Goal: Book appointment/travel/reservation

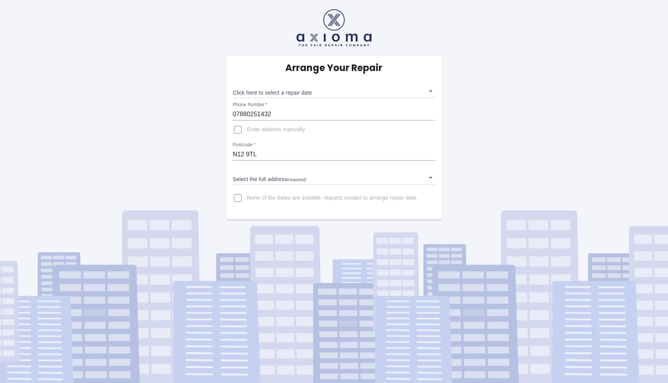
click at [308, 178] on body "Arrange Your Repair Click here to select a repair date ​ Phone Number   * 07880…" at bounding box center [334, 191] width 668 height 383
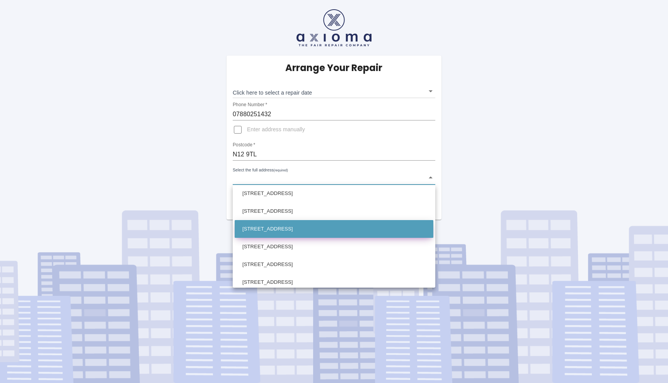
scroll to position [43, 0]
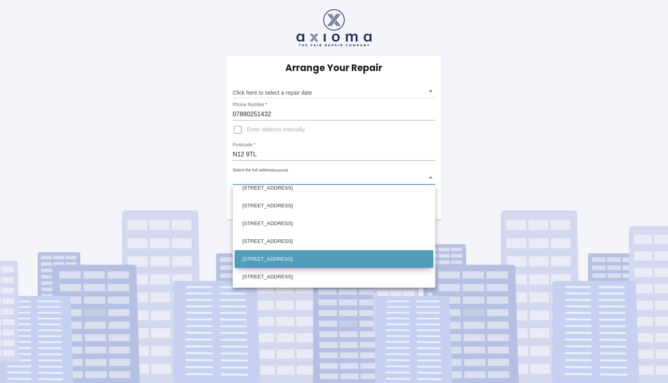
click at [298, 258] on li "7 Torrington Close London" at bounding box center [334, 259] width 199 height 18
type input "7 Torrington Close London"
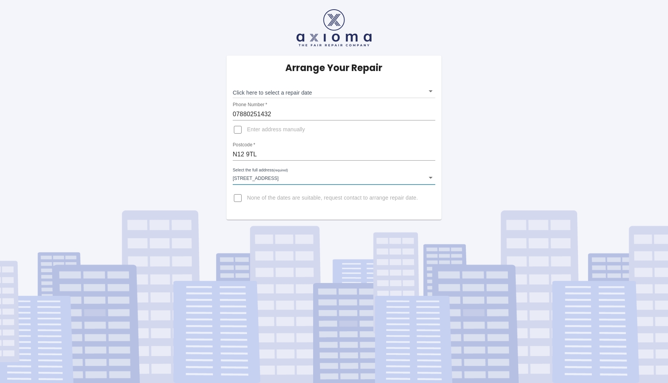
click at [171, 85] on div "Arrange Your Repair Click here to select a repair date ​ Phone Number   * 07880…" at bounding box center [334, 110] width 680 height 220
click at [301, 94] on body "Arrange Your Repair Click here to select a repair date ​ Phone Number   * 07880…" at bounding box center [334, 191] width 668 height 383
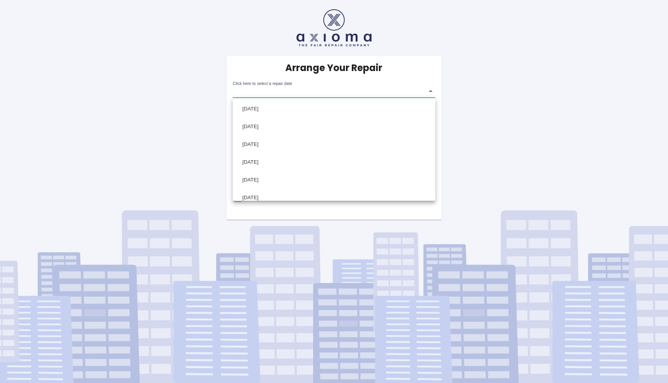
click at [199, 141] on div at bounding box center [334, 191] width 668 height 383
click at [289, 84] on body "Arrange Your Repair Click here to select a repair date ​ Phone Number   * 07880…" at bounding box center [334, 191] width 668 height 383
click at [204, 126] on div at bounding box center [334, 191] width 668 height 383
click at [182, 175] on div "Arrange Your Repair Click here to select a repair date ​ Phone Number   * 07880…" at bounding box center [334, 110] width 680 height 220
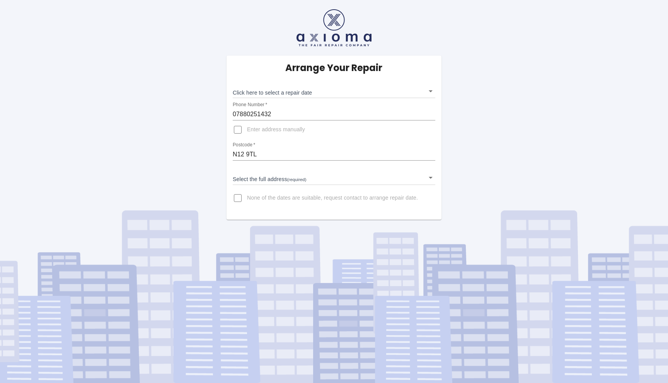
click at [300, 180] on body "Arrange Your Repair Click here to select a repair date ​ Phone Number   * 07880…" at bounding box center [334, 191] width 668 height 383
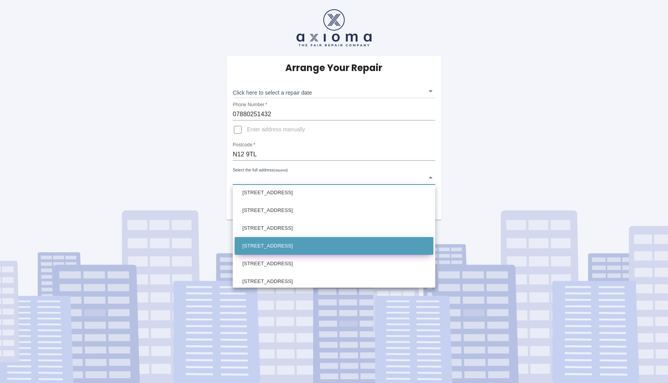
scroll to position [43, 0]
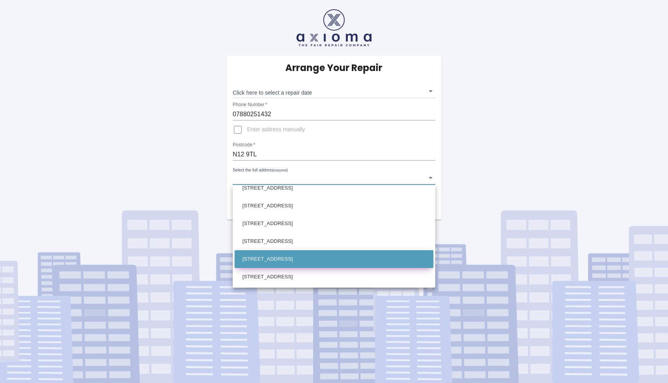
click at [287, 259] on li "[STREET_ADDRESS]" at bounding box center [334, 259] width 199 height 18
type input "[STREET_ADDRESS]"
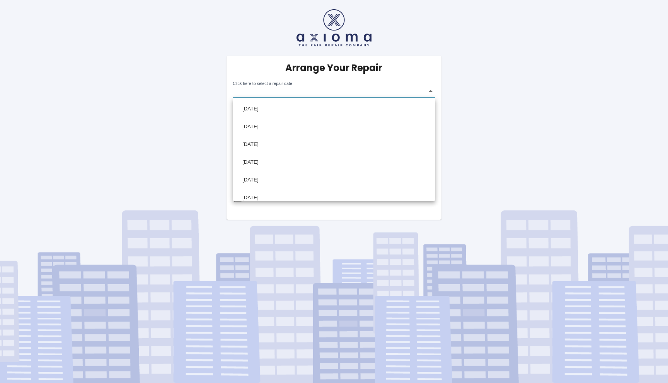
click at [334, 94] on body "Arrange Your Repair Click here to select a repair date ​ Phone Number   * 07880…" at bounding box center [334, 191] width 668 height 383
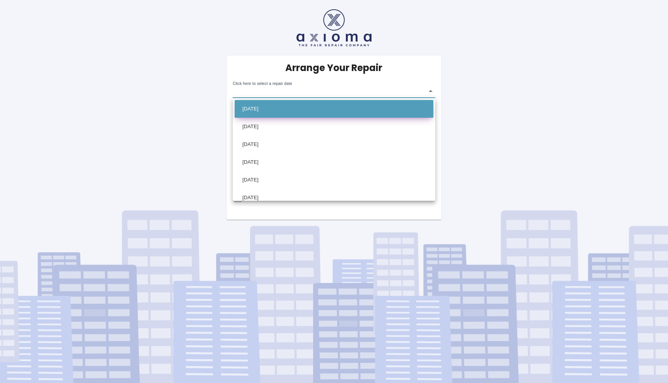
click at [291, 115] on li "[DATE]" at bounding box center [334, 109] width 199 height 18
type input "[DATE]T00:00:00.000Z"
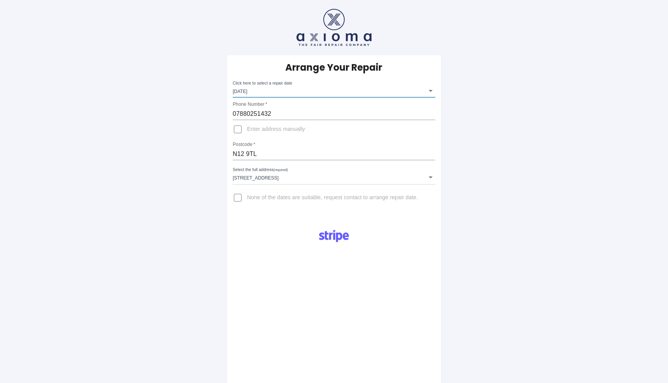
scroll to position [0, 0]
click at [183, 109] on div "Arrange Your Repair Click here to select a repair date [DATE] [DATE]T00:00:00.0…" at bounding box center [334, 285] width 680 height 571
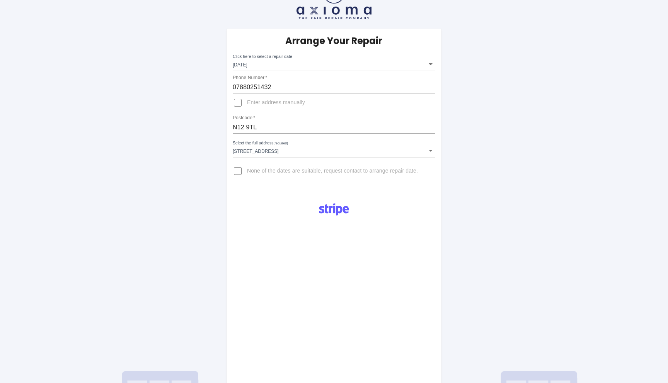
scroll to position [36, 0]
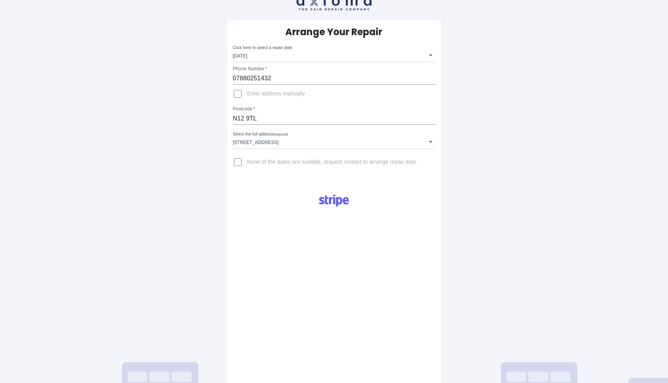
click at [290, 56] on body "Arrange Your Repair Click here to select a repair date [DATE] [DATE]T00:00:00.0…" at bounding box center [334, 249] width 668 height 571
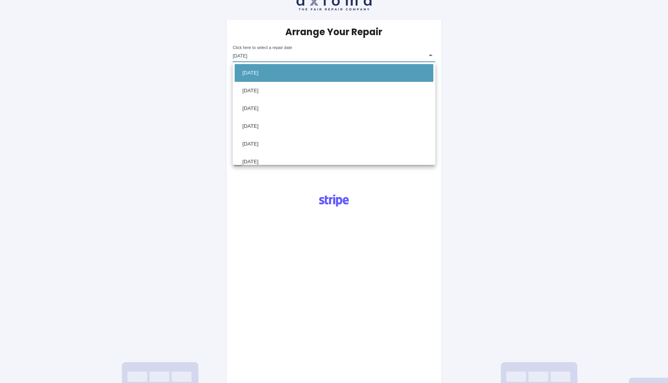
click at [277, 48] on div at bounding box center [334, 191] width 668 height 383
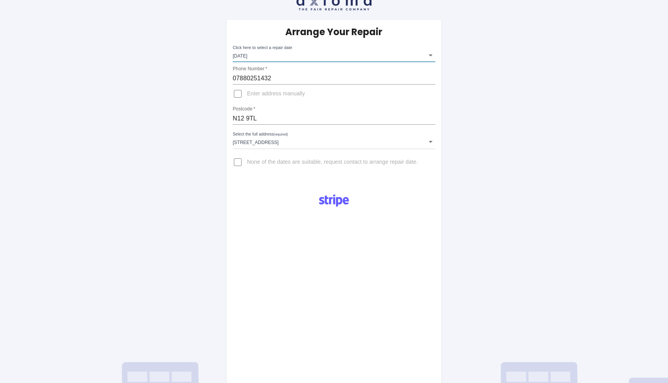
click at [277, 48] on div at bounding box center [334, 191] width 668 height 383
click at [277, 57] on body "Arrange Your Repair Click here to select a repair date [DATE] [DATE]T00:00:00.0…" at bounding box center [334, 249] width 668 height 571
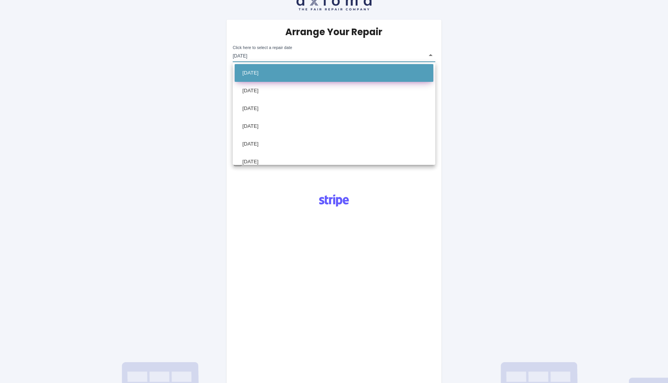
click at [274, 66] on li "[DATE]" at bounding box center [334, 73] width 199 height 18
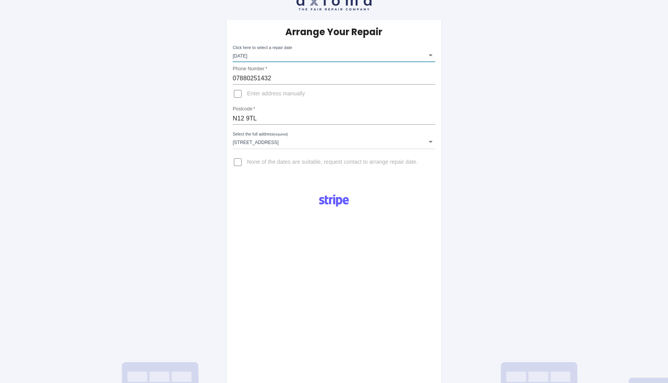
click at [157, 121] on div "Arrange Your Repair Click here to select a repair date [DATE] [DATE]T00:00:00.0…" at bounding box center [334, 249] width 680 height 571
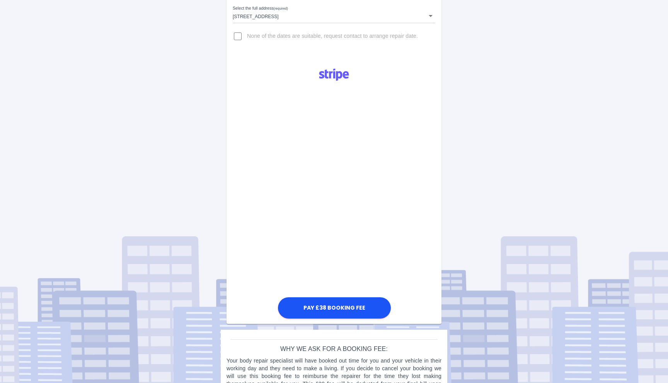
scroll to position [188, 0]
